Goal: Task Accomplishment & Management: Use online tool/utility

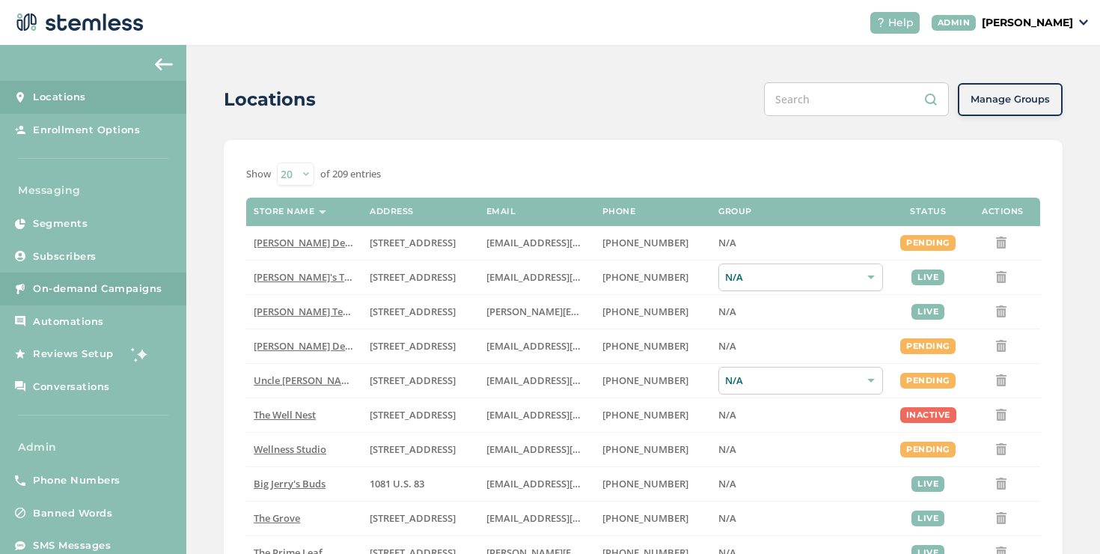
click at [155, 295] on span "On-demand Campaigns" at bounding box center [98, 288] width 130 height 15
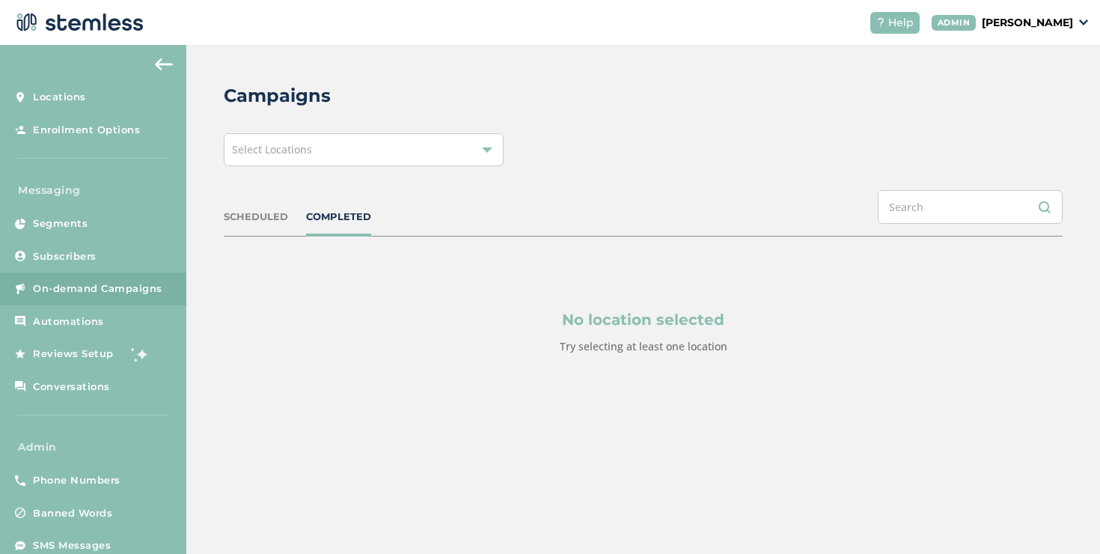
click at [344, 162] on div "Select Locations" at bounding box center [364, 149] width 280 height 33
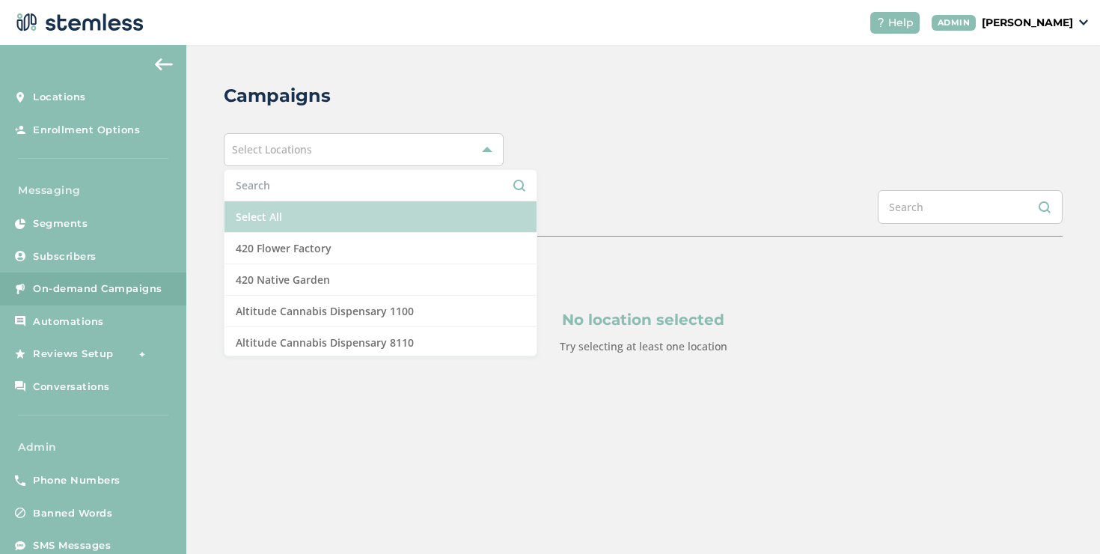
click at [293, 207] on li "Select All" at bounding box center [381, 216] width 312 height 31
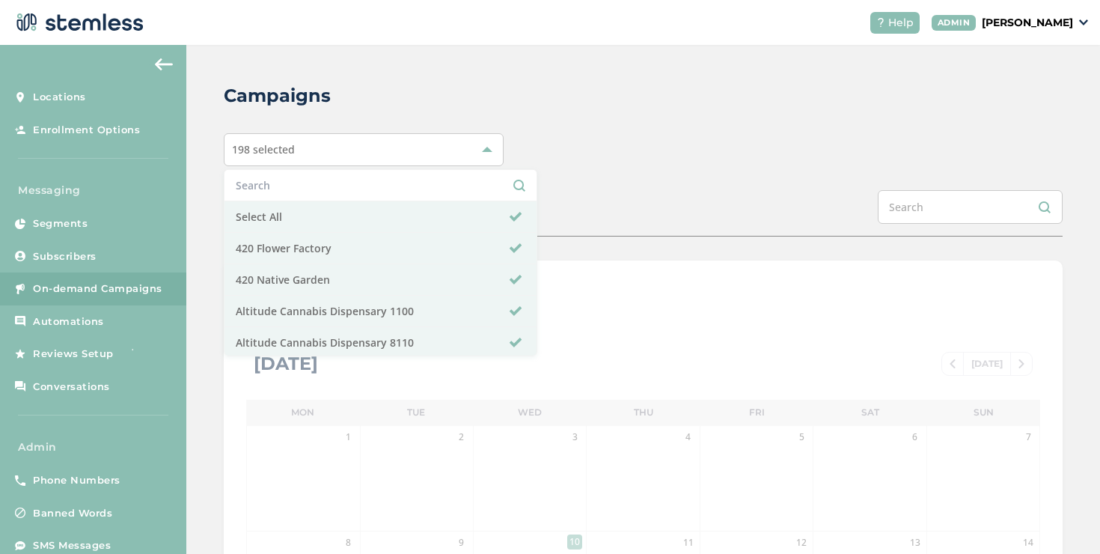
click at [555, 178] on div "Campaigns 198 selected Select All 420 Flower Factory 420 Native Garden Altitude…" at bounding box center [643, 529] width 914 height 969
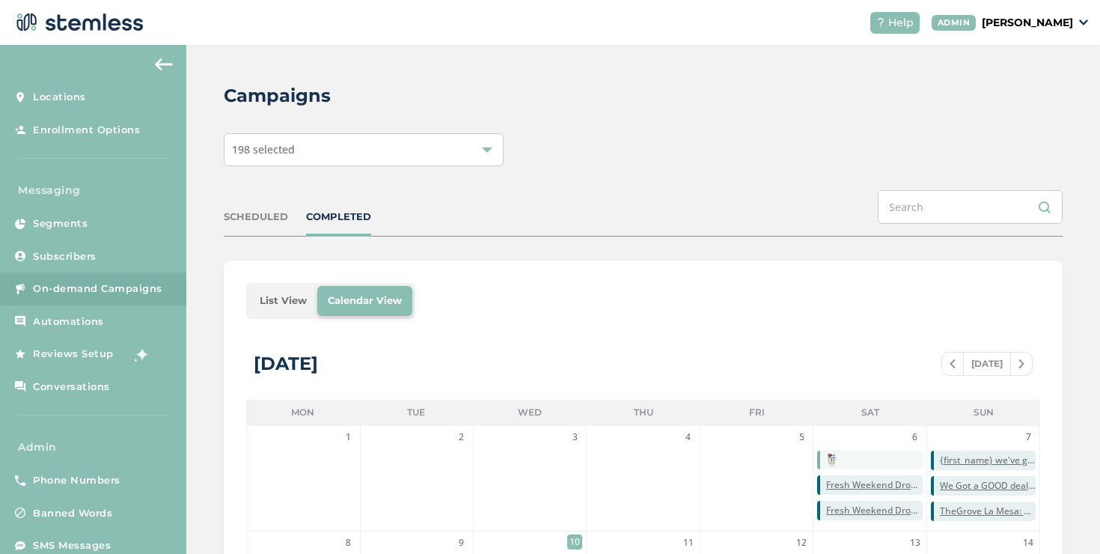
click at [285, 292] on li "List View" at bounding box center [283, 301] width 68 height 30
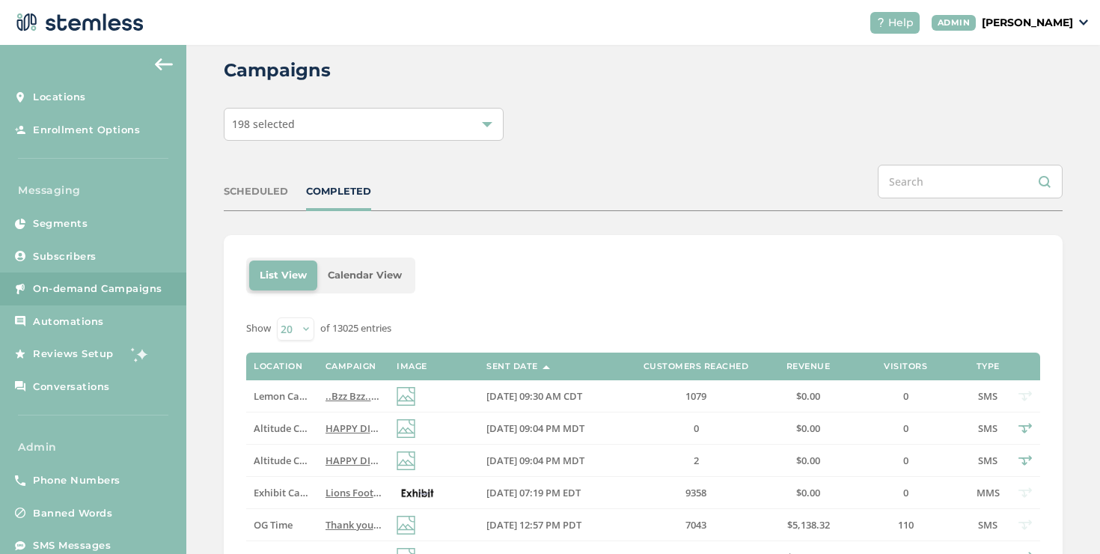
scroll to position [43, 0]
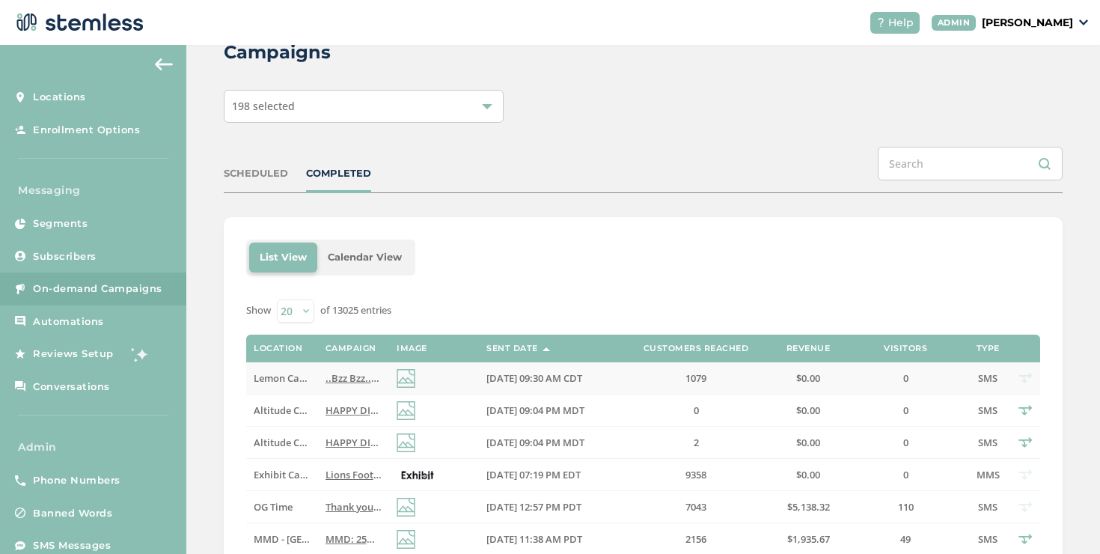
click at [339, 367] on td "..Bzz Bzz... Time for a Lemon update! Check out today's exclusive offers :) Rep…" at bounding box center [353, 378] width 71 height 32
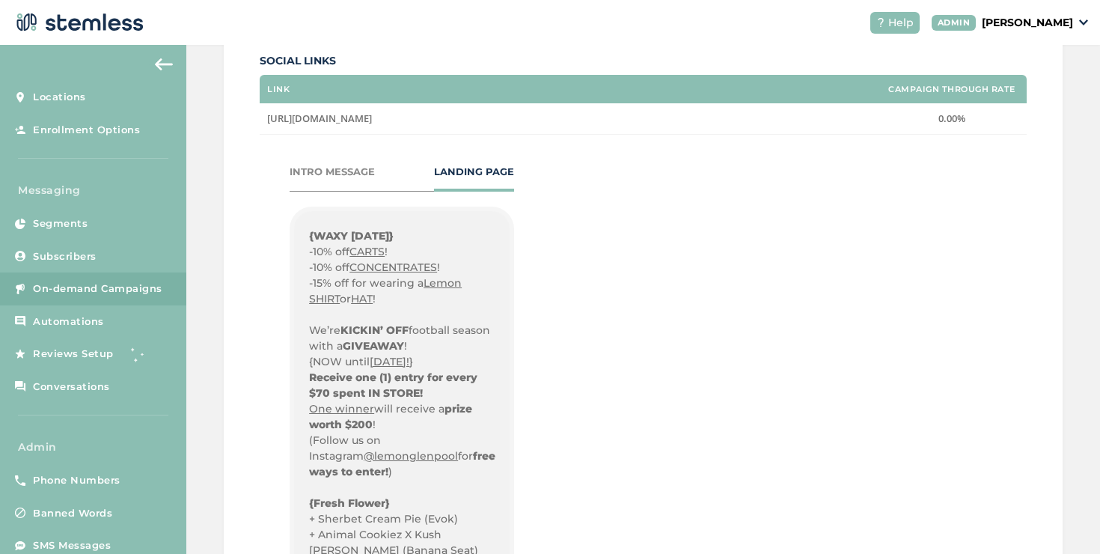
scroll to position [300, 0]
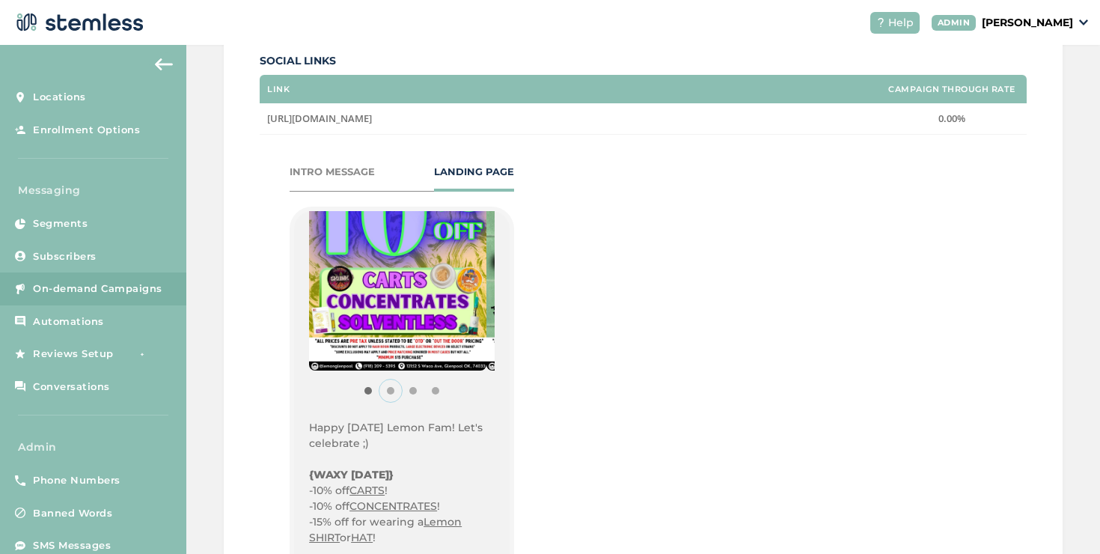
click at [389, 389] on button "Item 1" at bounding box center [391, 391] width 22 height 22
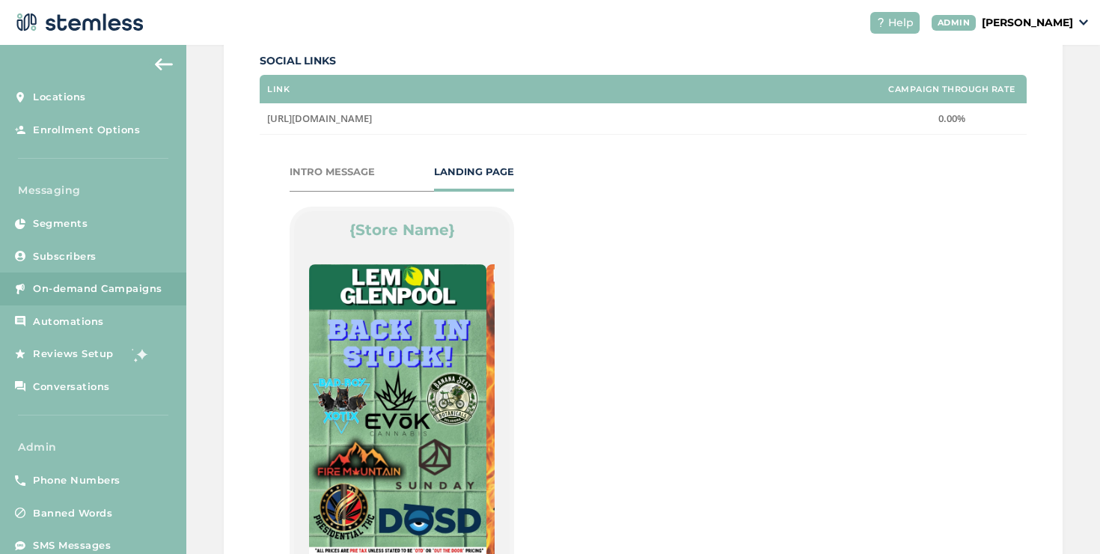
scroll to position [457, 0]
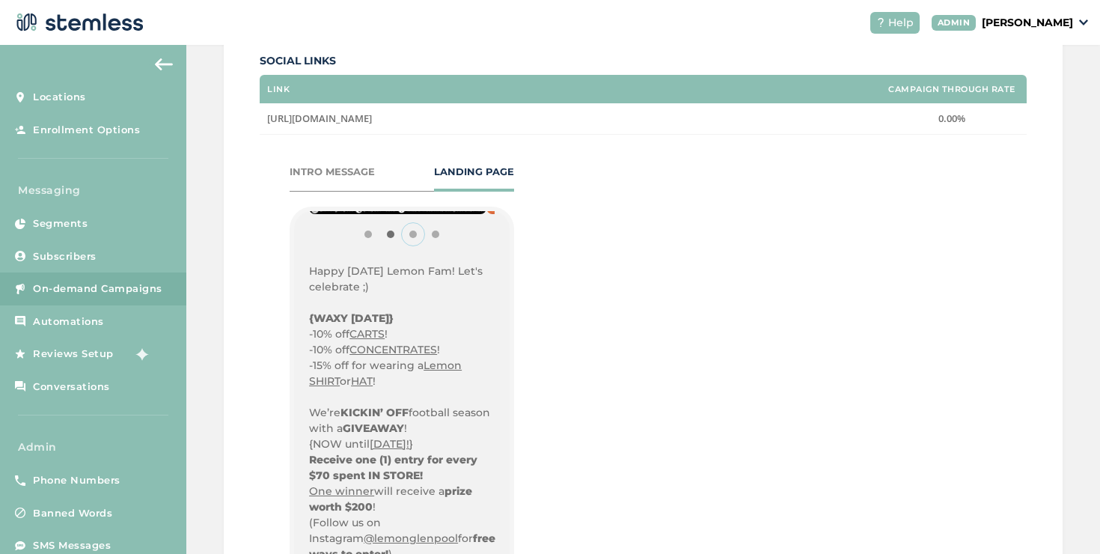
click at [408, 236] on button "Item 2" at bounding box center [413, 234] width 22 height 22
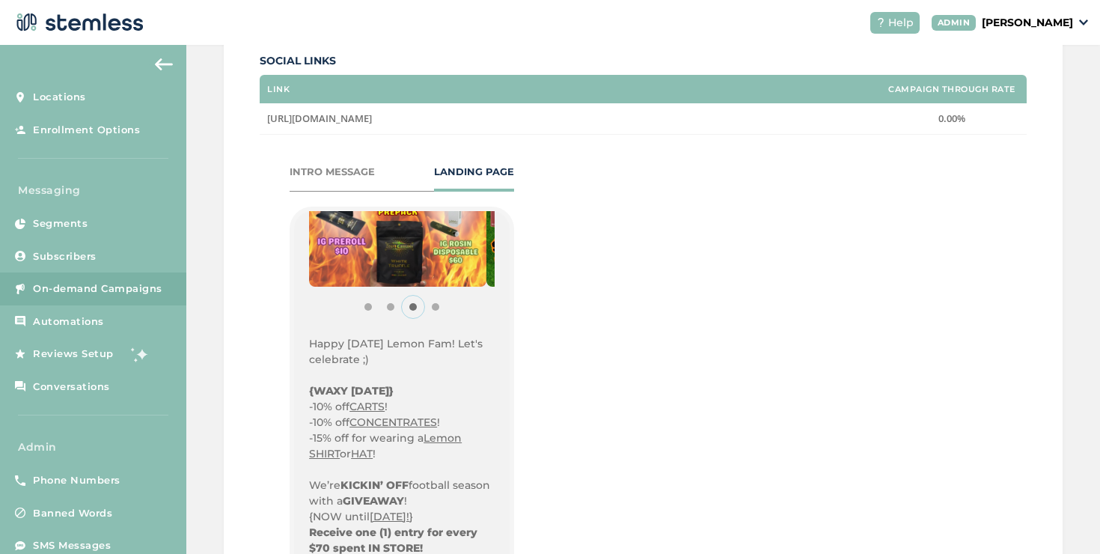
scroll to position [207, 0]
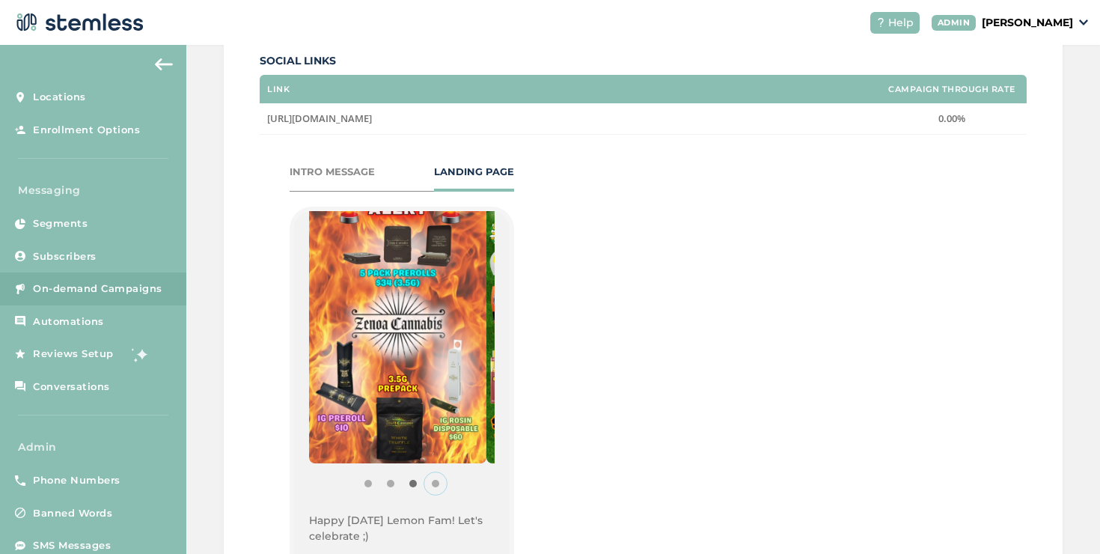
click at [432, 480] on button "Item 3" at bounding box center [435, 483] width 22 height 22
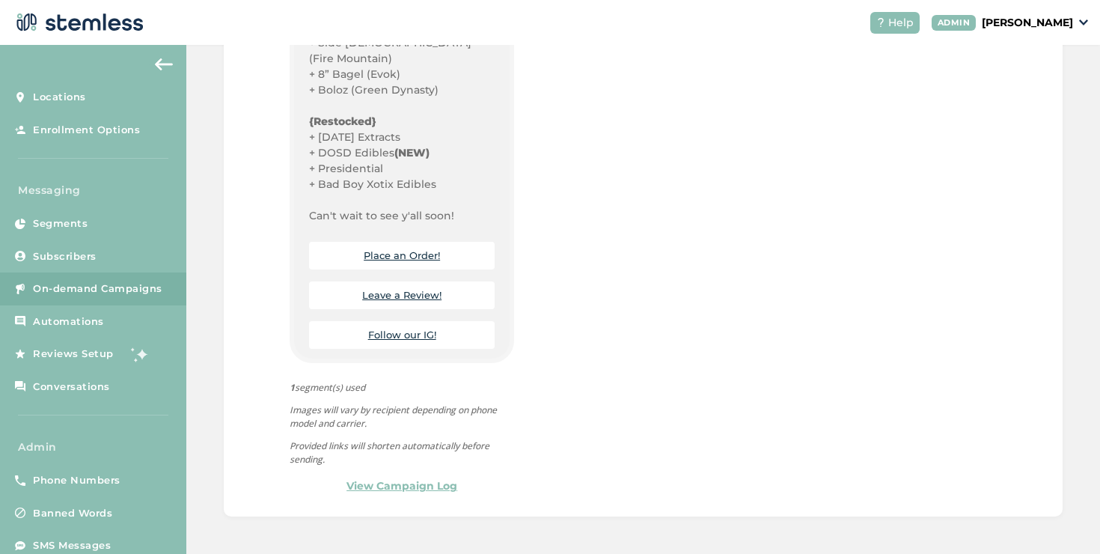
scroll to position [910, 0]
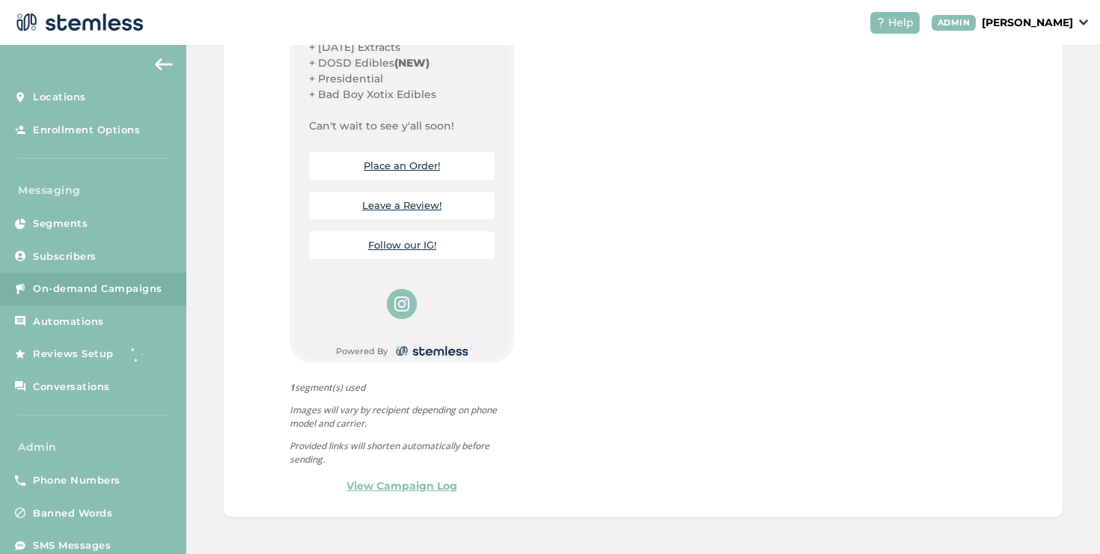
click at [415, 159] on link "Place an Order!" at bounding box center [402, 165] width 76 height 12
